Goal: Task Accomplishment & Management: Complete application form

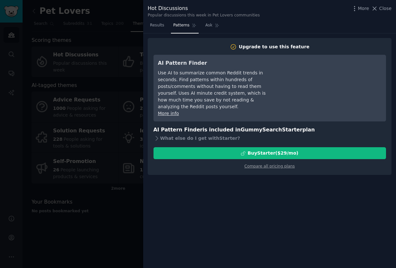
scroll to position [15, 0]
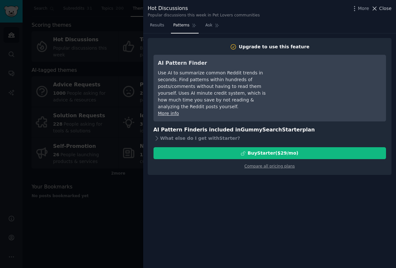
click at [378, 8] on icon at bounding box center [374, 8] width 7 height 7
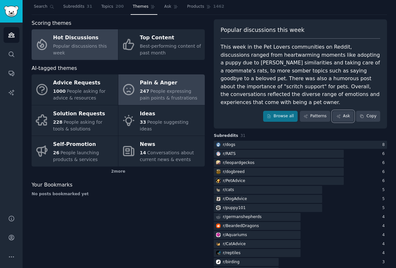
scroll to position [11, 0]
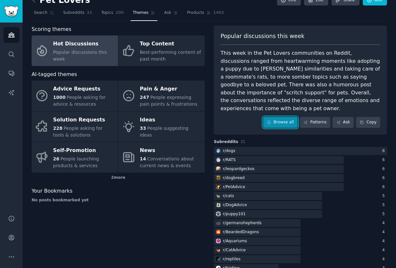
click at [286, 117] on link "Browse all" at bounding box center [280, 122] width 35 height 11
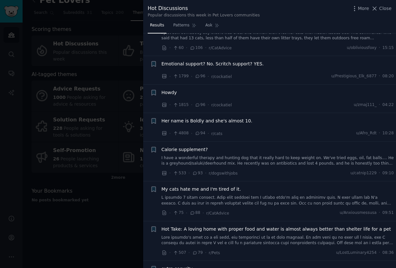
scroll to position [214, 0]
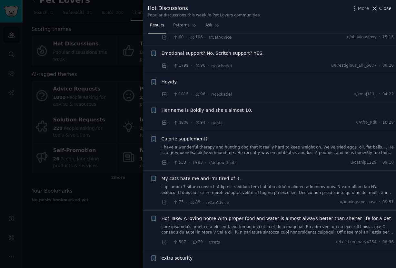
click at [384, 8] on span "Close" at bounding box center [385, 8] width 12 height 7
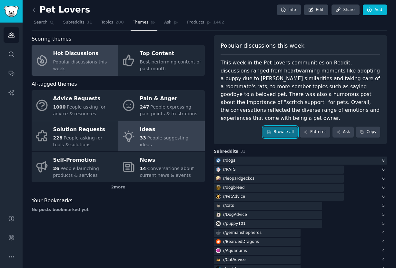
scroll to position [1, 0]
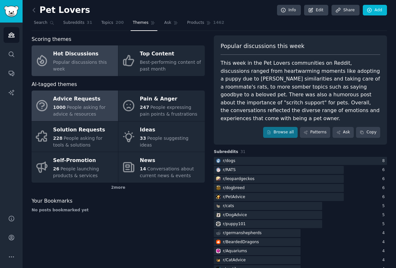
click at [93, 110] on span "People asking for advice & resources" at bounding box center [79, 111] width 53 height 12
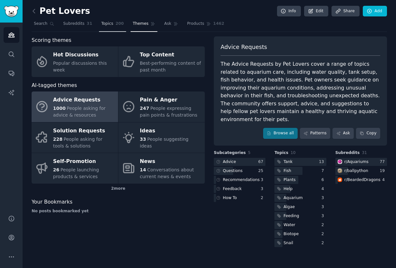
click at [116, 26] on span "200" at bounding box center [119, 24] width 8 height 6
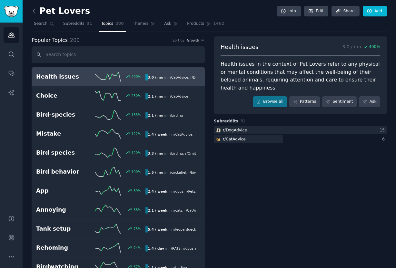
click at [84, 80] on h2 "Health issues" at bounding box center [63, 77] width 55 height 8
click at [269, 105] on link "Browse all" at bounding box center [270, 101] width 35 height 11
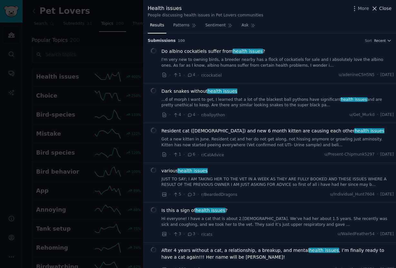
click at [380, 8] on span "Close" at bounding box center [385, 8] width 12 height 7
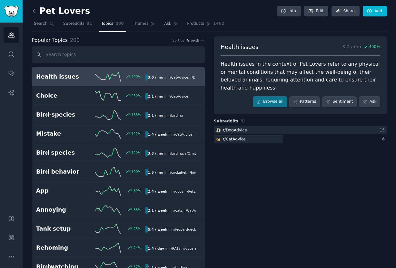
click at [39, 9] on h2 "Pet Lovers" at bounding box center [61, 11] width 58 height 10
click at [35, 15] on link at bounding box center [36, 11] width 8 height 10
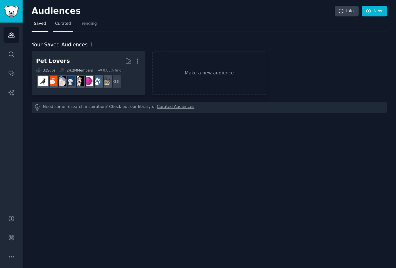
click at [60, 28] on link "Curated" at bounding box center [63, 25] width 20 height 13
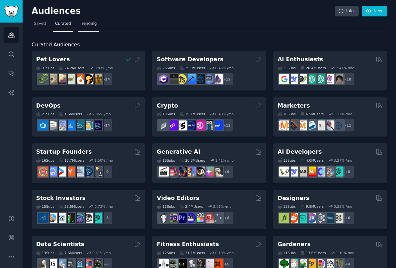
click at [85, 23] on span "Trending" at bounding box center [88, 24] width 17 height 6
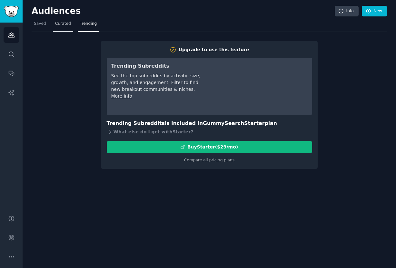
click at [62, 28] on link "Curated" at bounding box center [63, 25] width 20 height 13
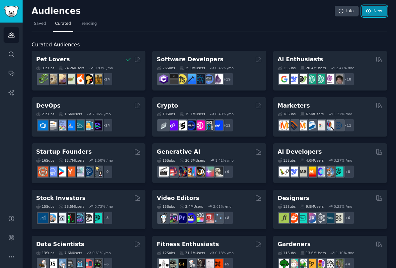
click at [368, 10] on icon at bounding box center [369, 11] width 6 height 6
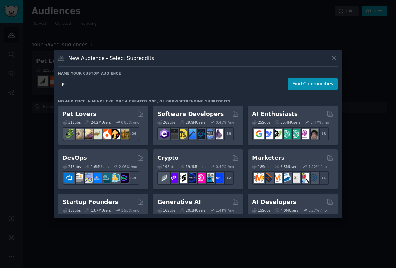
type input "j"
type input "digital journaling"
click at [300, 85] on button "Find Communities" at bounding box center [313, 84] width 50 height 12
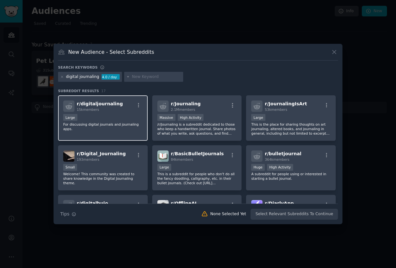
click at [127, 116] on div "Large" at bounding box center [102, 118] width 79 height 8
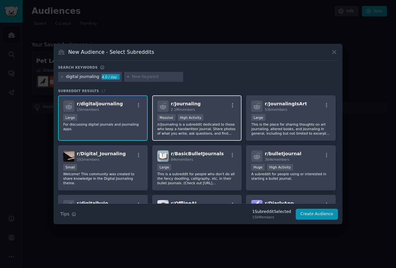
click at [214, 125] on p "/r/Journaling is a subreddit dedicated to those who keep a handwritten journal.…" at bounding box center [196, 129] width 79 height 14
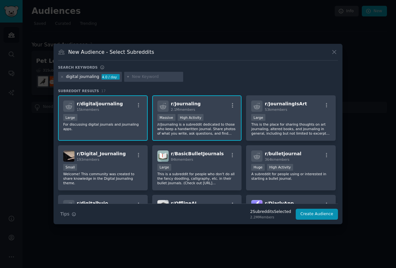
scroll to position [6, 0]
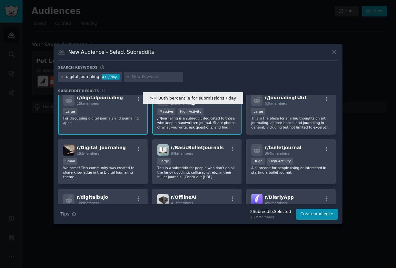
click at [198, 112] on div "High Activity" at bounding box center [191, 111] width 26 height 7
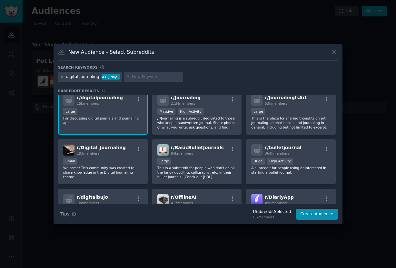
click at [125, 111] on div "Large" at bounding box center [102, 112] width 79 height 8
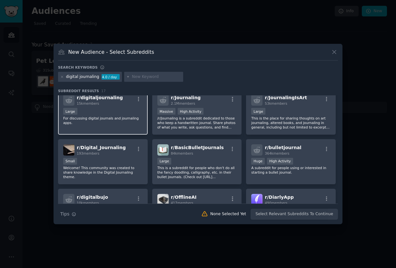
click at [127, 110] on div "Large" at bounding box center [102, 112] width 79 height 8
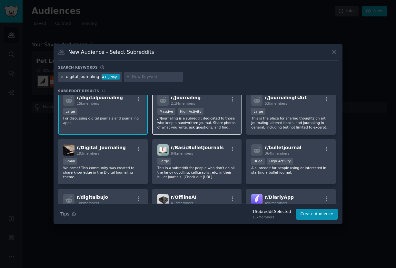
click at [211, 109] on div ">= 80th percentile for submissions / day Massive High Activity" at bounding box center [196, 112] width 79 height 8
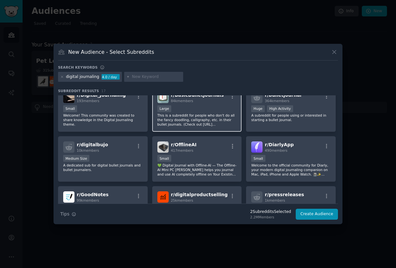
scroll to position [59, 0]
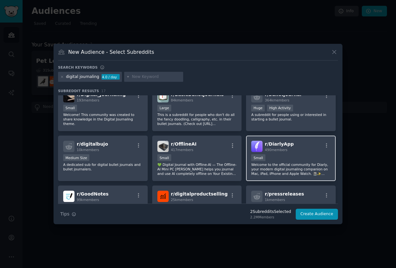
click at [274, 158] on div "Small" at bounding box center [290, 158] width 79 height 8
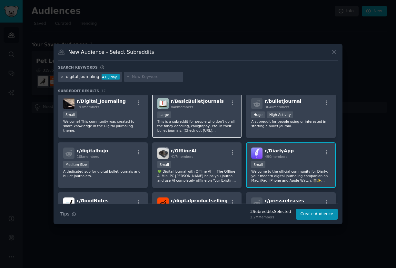
scroll to position [75, 0]
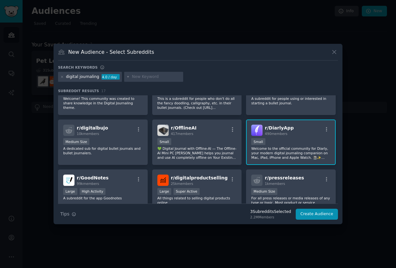
click at [133, 78] on input "text" at bounding box center [156, 77] width 49 height 6
type input "dailyio"
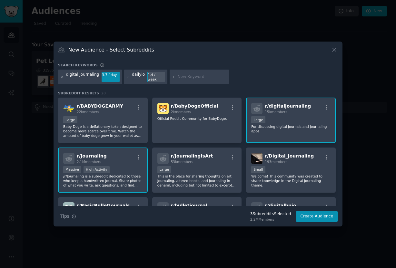
click at [126, 77] on icon at bounding box center [128, 77] width 4 height 4
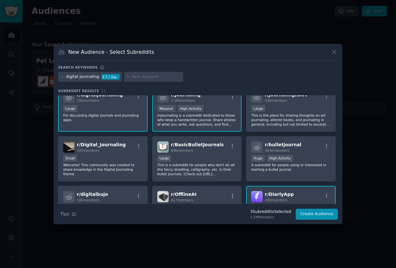
scroll to position [13, 0]
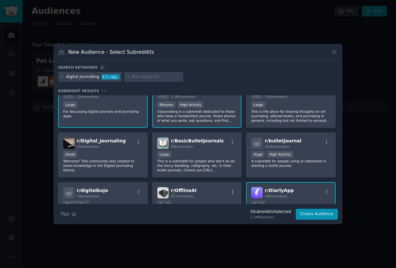
click at [138, 79] on input "text" at bounding box center [156, 77] width 49 height 6
type input "headspace"
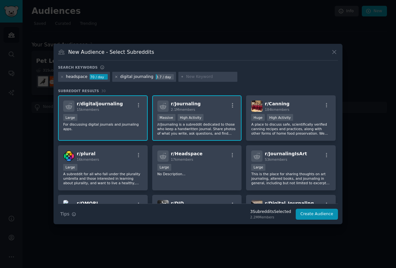
click at [116, 77] on icon at bounding box center [117, 77] width 4 height 4
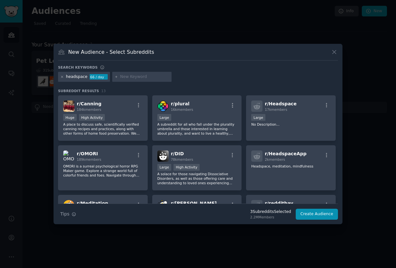
click at [60, 78] on icon at bounding box center [62, 77] width 4 height 4
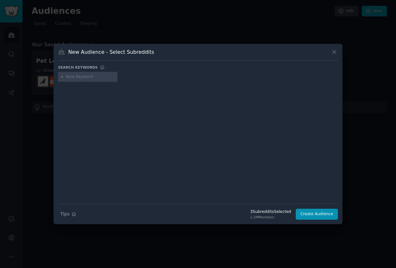
click at [97, 78] on input "text" at bounding box center [90, 77] width 49 height 6
type input "i"
type input "digital application"
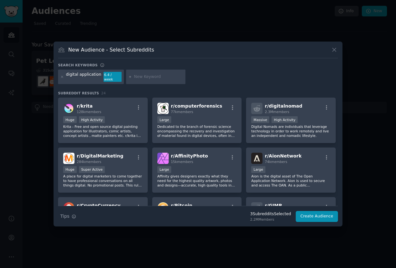
click at [134, 77] on input "text" at bounding box center [158, 77] width 49 height 6
type input "Daylio"
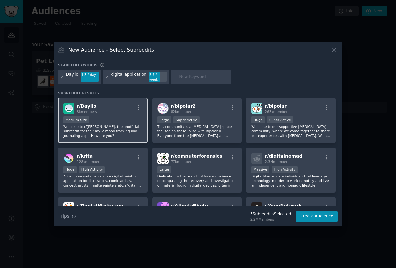
click at [104, 112] on div "r/ Daylio 8k members Medium Size Welcome to r/[PERSON_NAME], the unofficial sub…" at bounding box center [103, 120] width 90 height 45
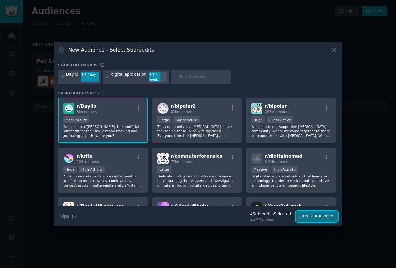
click at [303, 213] on button "Create Audience" at bounding box center [317, 216] width 43 height 11
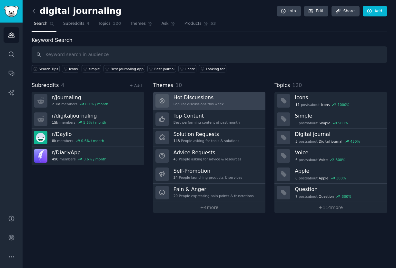
click at [185, 104] on div "Popular discussions this week" at bounding box center [199, 104] width 50 height 5
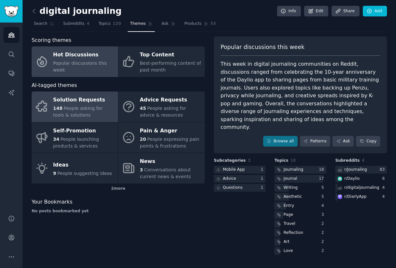
click at [103, 109] on span "People asking for tools & solutions" at bounding box center [77, 112] width 49 height 12
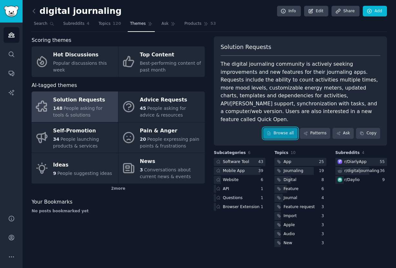
click at [268, 128] on link "Browse all" at bounding box center [280, 133] width 35 height 11
